Goal: Task Accomplishment & Management: Manage account settings

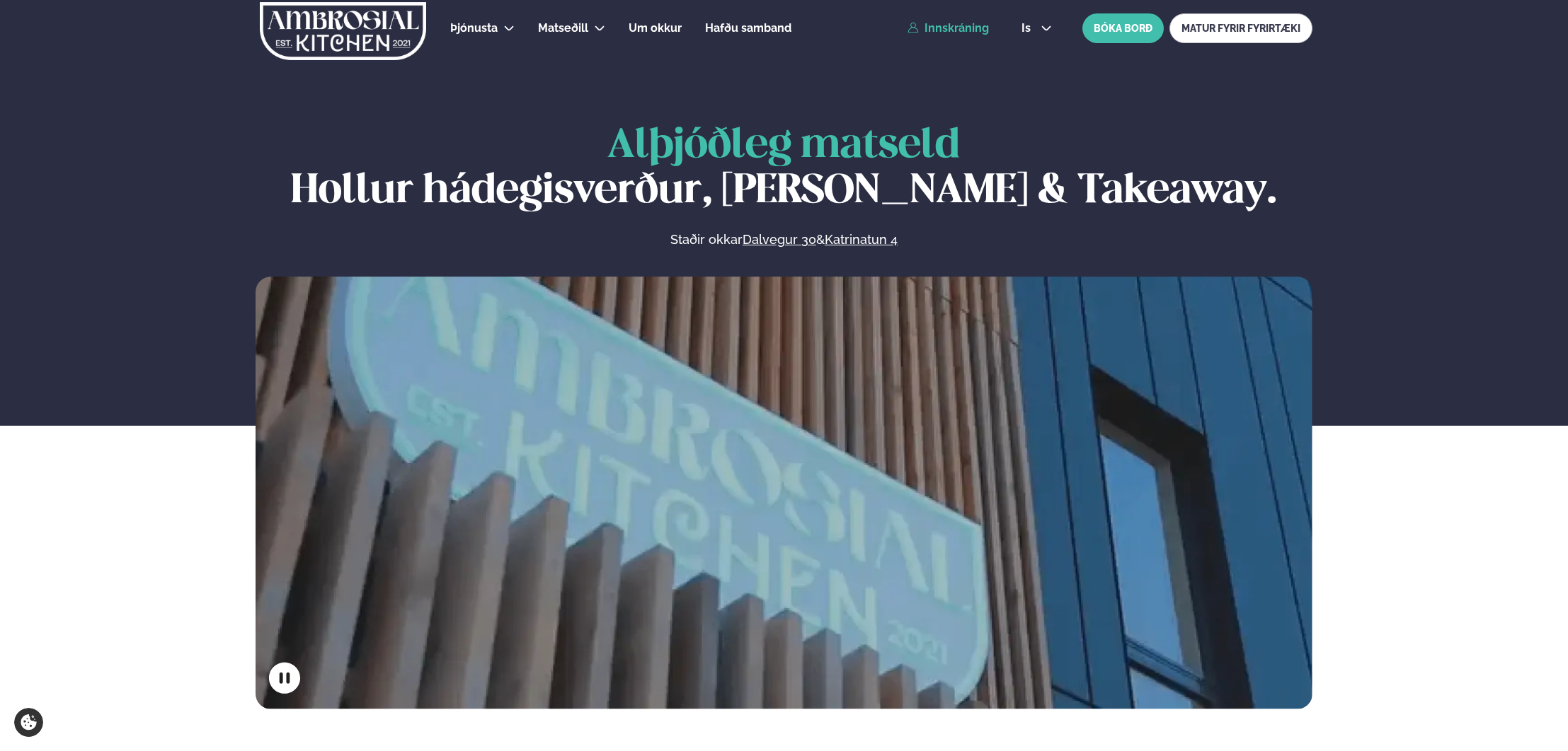
click at [984, 28] on link "Innskráning" at bounding box center [949, 28] width 82 height 13
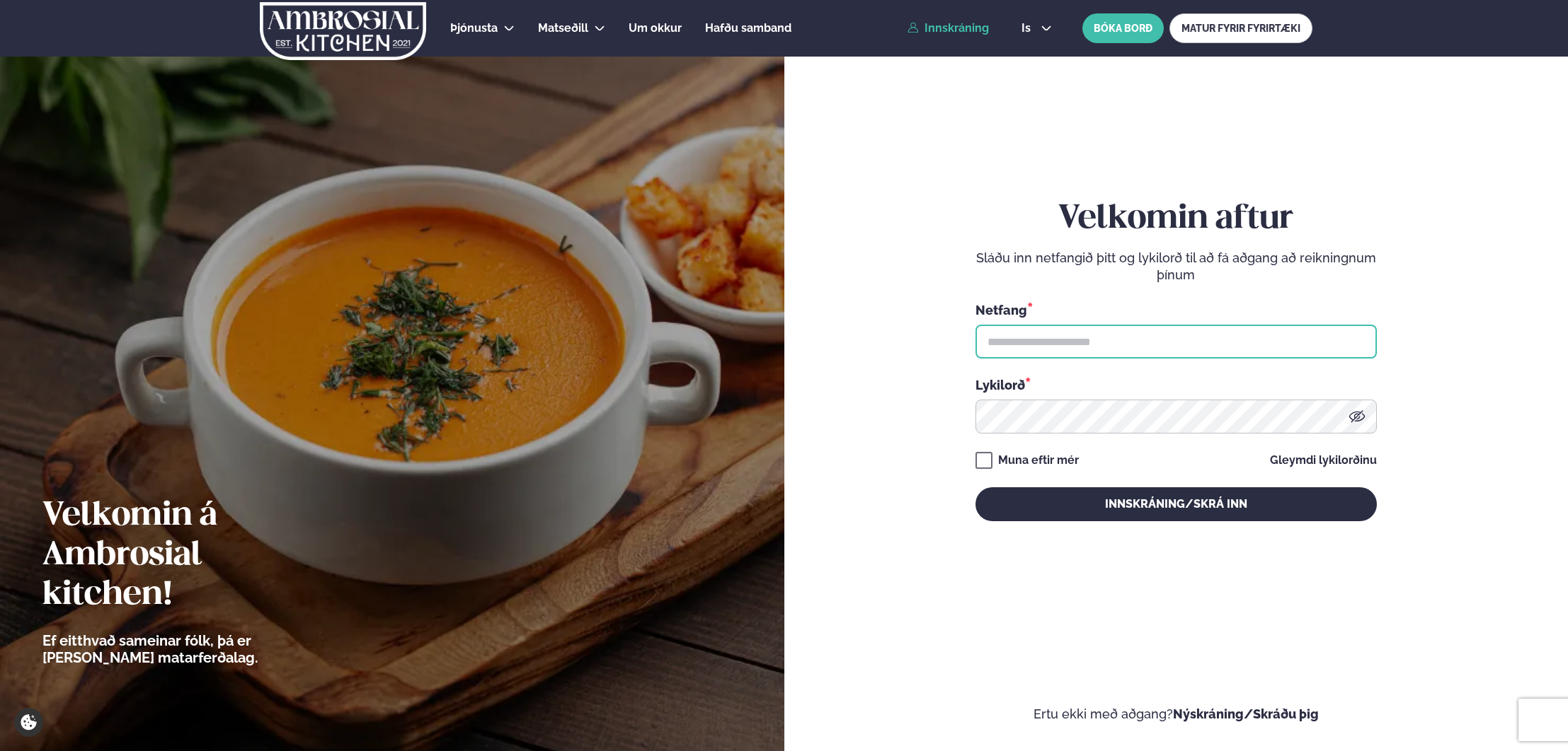
click at [1129, 344] on input "text" at bounding box center [1177, 342] width 402 height 34
type input "**********"
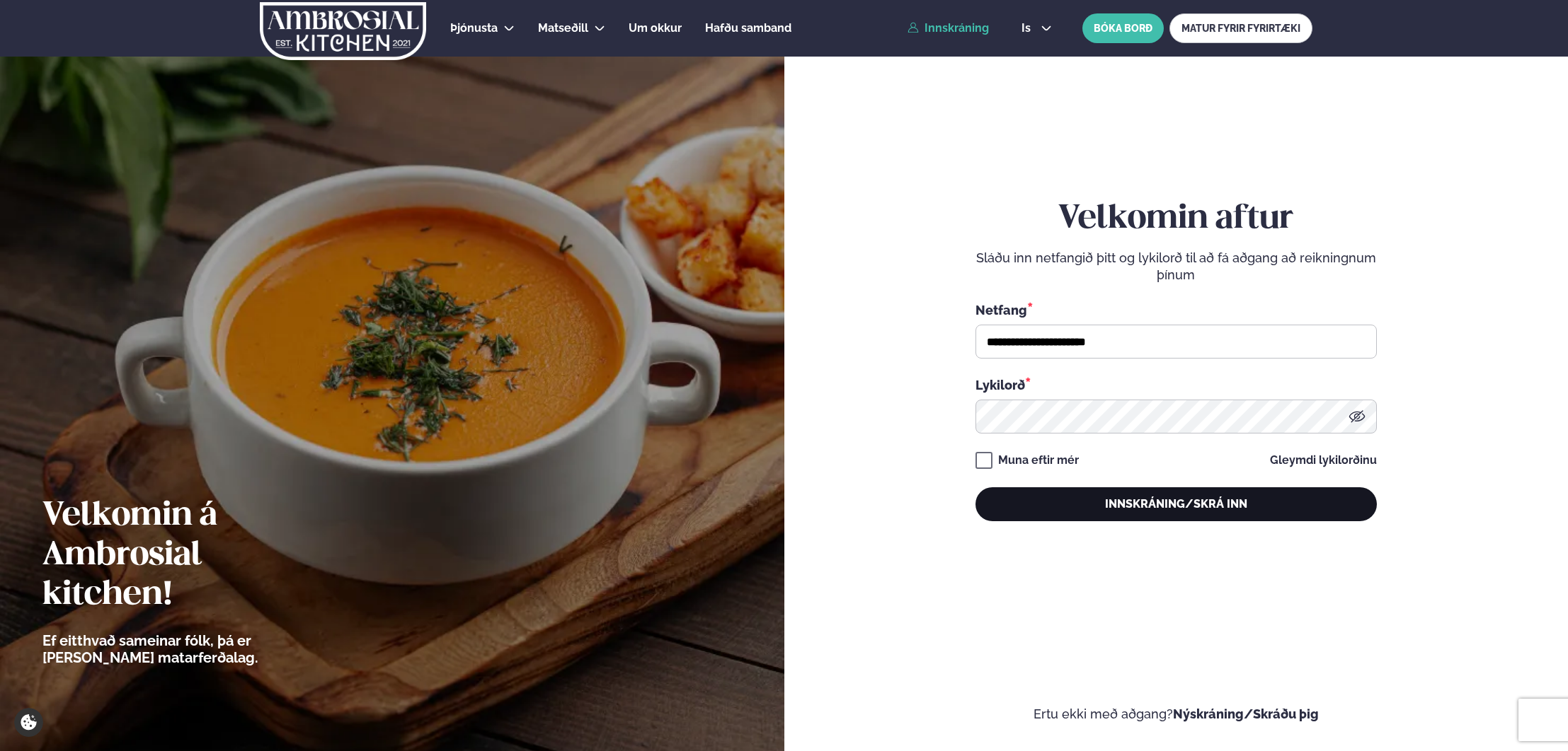
click at [1095, 521] on button "Innskráning/Skrá inn" at bounding box center [1177, 504] width 402 height 34
